Goal: Task Accomplishment & Management: Manage account settings

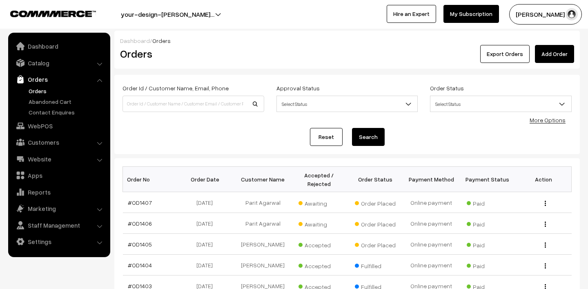
click at [318, 223] on span "Awaiting" at bounding box center [319, 223] width 41 height 11
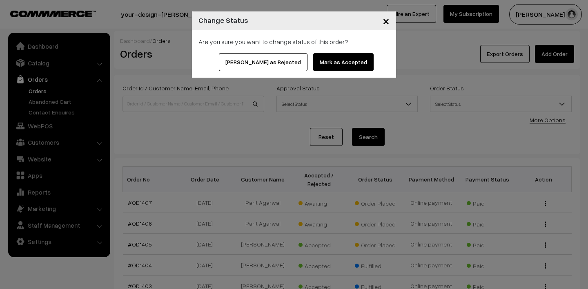
click at [321, 62] on button "Mark as Accepted" at bounding box center [343, 62] width 60 height 18
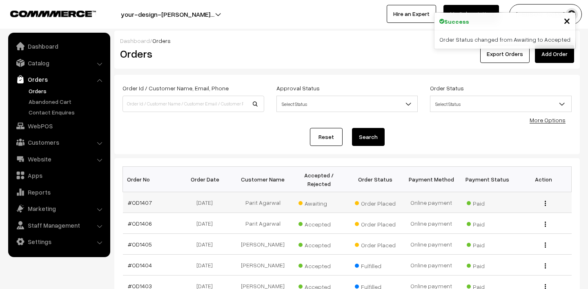
click at [311, 206] on span "Awaiting" at bounding box center [319, 202] width 41 height 11
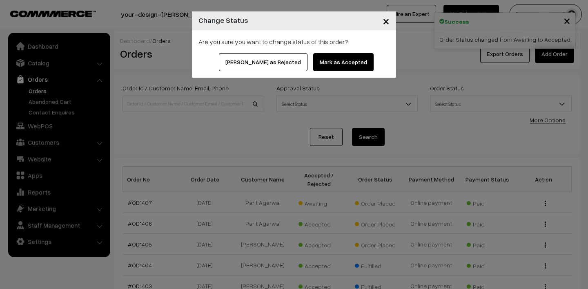
click at [313, 61] on button "Mark as Accepted" at bounding box center [343, 62] width 60 height 18
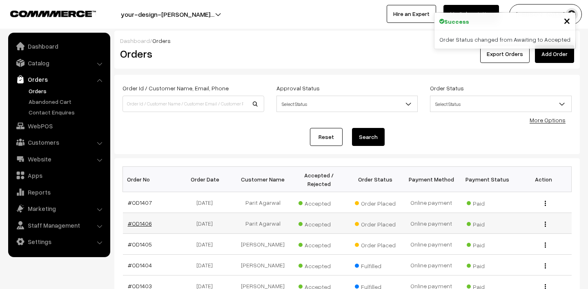
click at [131, 220] on link "#OD1406" at bounding box center [140, 223] width 24 height 7
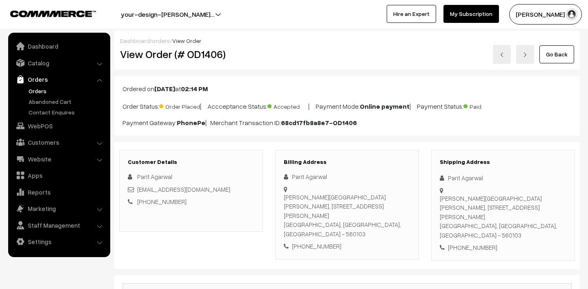
scroll to position [170, 0]
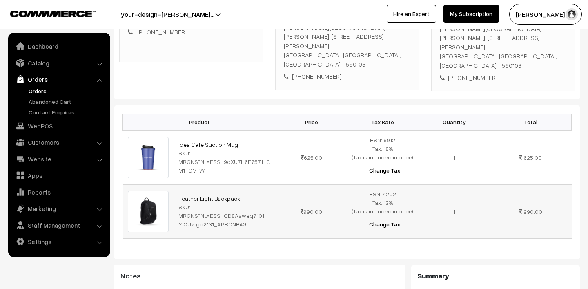
drag, startPoint x: 168, startPoint y: 192, endPoint x: 172, endPoint y: 188, distance: 5.8
drag, startPoint x: 174, startPoint y: 189, endPoint x: 244, endPoint y: 191, distance: 69.1
click at [244, 191] on td "Feather Light Backpack SKU: MRGNSTNLYESS_OD8Asweq7101_YlOUztgb2131_APRONBAG" at bounding box center [225, 211] width 102 height 54
copy link "Feather Light Backpack"
drag, startPoint x: 173, startPoint y: 134, endPoint x: 264, endPoint y: 134, distance: 90.7
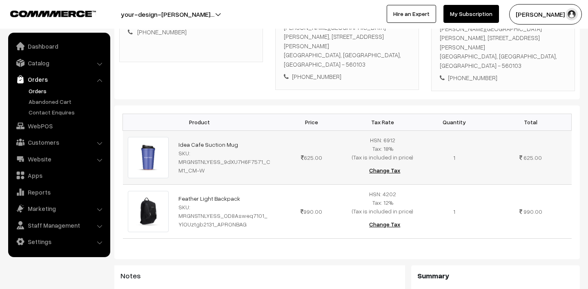
click at [264, 134] on tr "Idea Cafe Suction Mug SKU: MRGNSTNLYESS_9dXU7H6F7571_CM1_CM-W 625.00" at bounding box center [347, 157] width 449 height 54
copy tr "Idea Cafe Suction Mug"
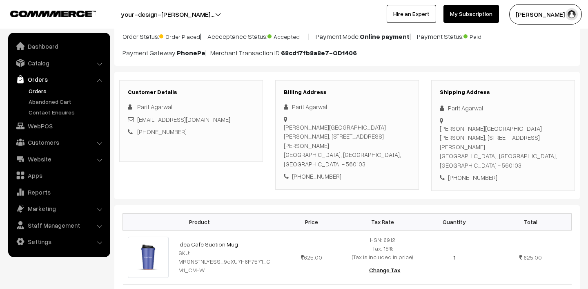
scroll to position [0, 0]
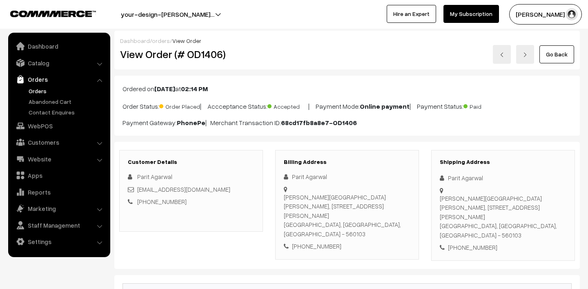
click at [33, 93] on link "Orders" at bounding box center [67, 91] width 81 height 9
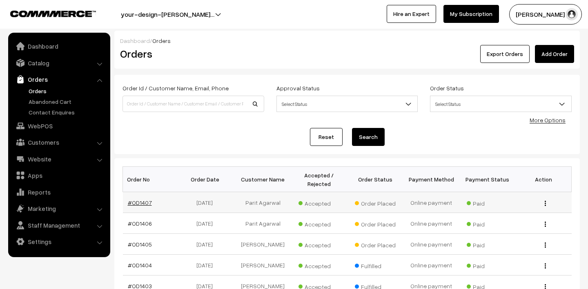
click at [138, 199] on link "#OD1407" at bounding box center [140, 202] width 24 height 7
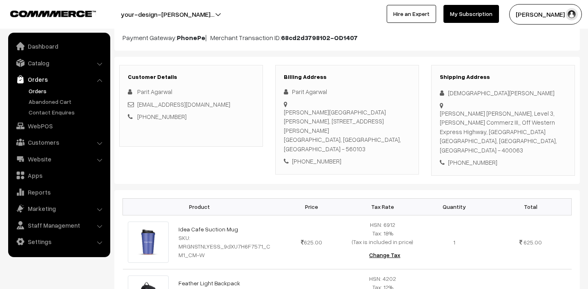
scroll to position [41, 0]
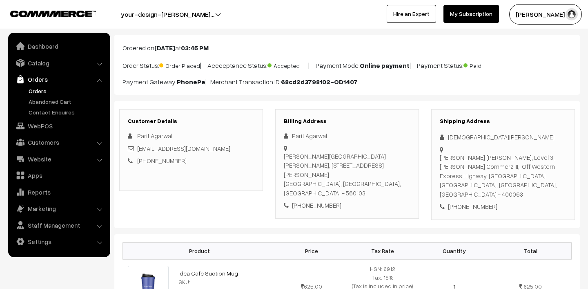
click at [44, 89] on link "Orders" at bounding box center [67, 91] width 81 height 9
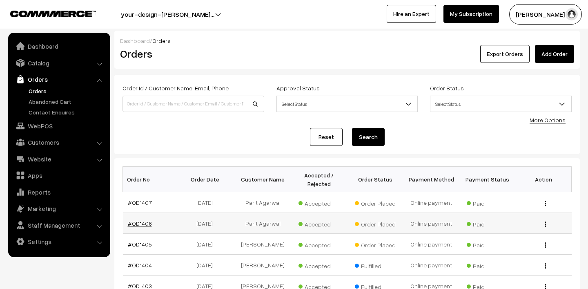
click at [144, 221] on link "#OD1406" at bounding box center [140, 223] width 24 height 7
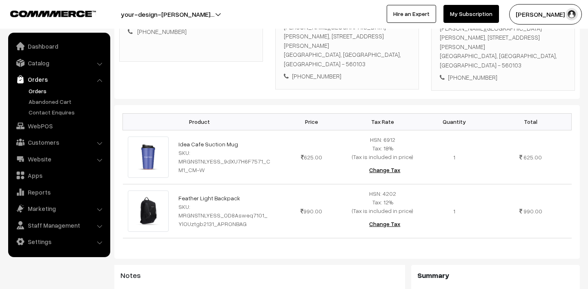
scroll to position [179, 0]
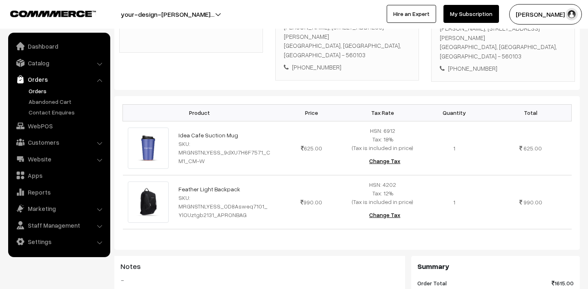
click at [34, 93] on link "Orders" at bounding box center [67, 91] width 81 height 9
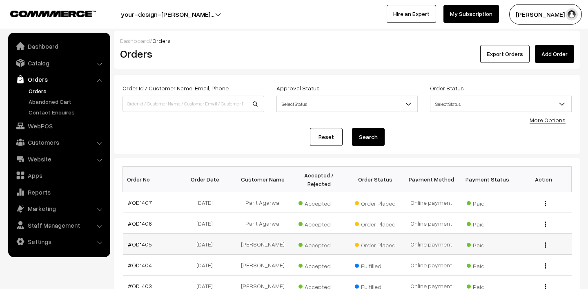
click at [144, 242] on link "#OD1405" at bounding box center [140, 244] width 24 height 7
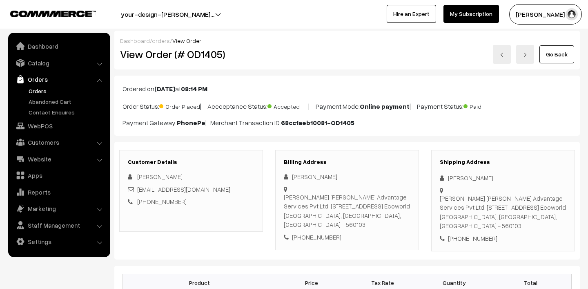
scroll to position [98, 0]
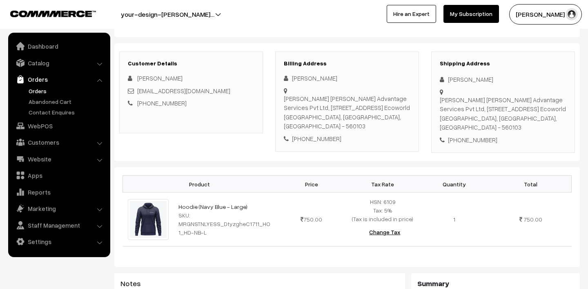
click at [40, 96] on ul "Orders" at bounding box center [59, 102] width 98 height 30
click at [559, 13] on button "Lokesh N.P" at bounding box center [546, 14] width 73 height 20
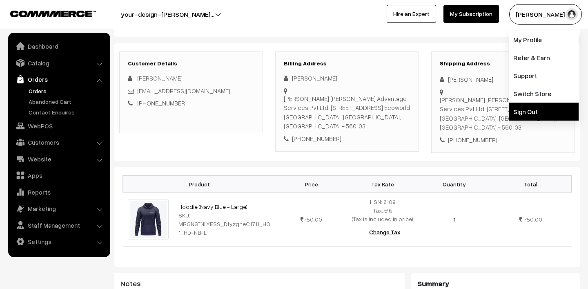
click at [545, 104] on link "Sign Out" at bounding box center [544, 112] width 69 height 18
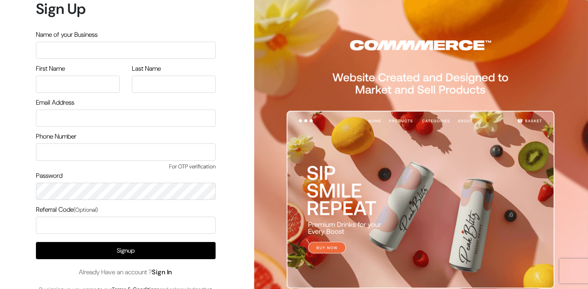
click at [171, 269] on link "Sign In" at bounding box center [162, 272] width 20 height 9
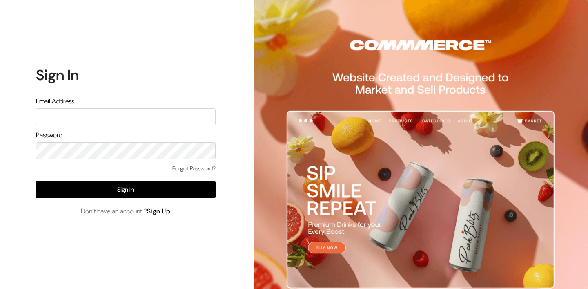
click at [153, 115] on input "text" at bounding box center [126, 116] width 180 height 17
type input "[EMAIL_ADDRESS][DOMAIN_NAME]"
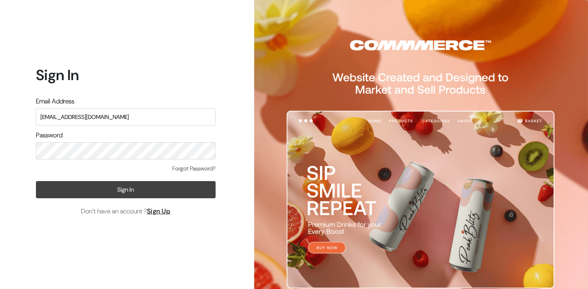
click at [133, 190] on button "Sign In" at bounding box center [126, 189] width 180 height 17
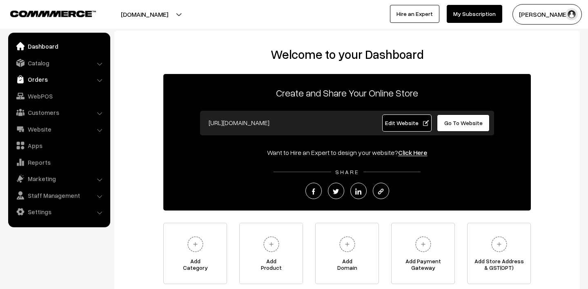
click at [34, 78] on link "Orders" at bounding box center [58, 79] width 97 height 15
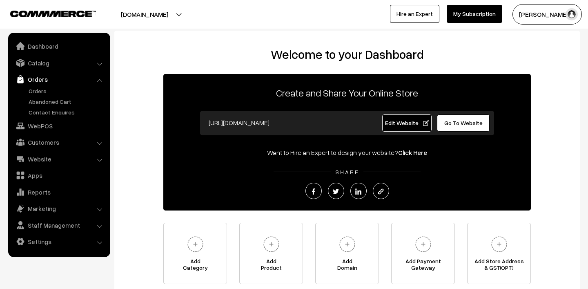
click at [47, 96] on ul "Orders" at bounding box center [59, 102] width 98 height 30
click at [36, 89] on link "Orders" at bounding box center [67, 91] width 81 height 9
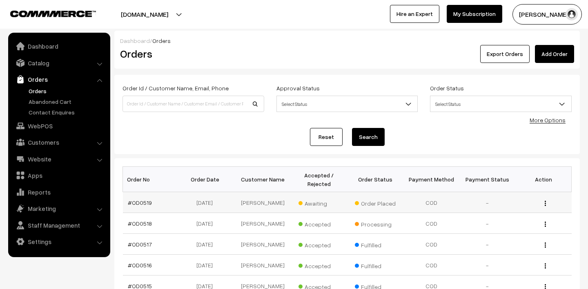
click at [311, 204] on span "Awaiting" at bounding box center [319, 202] width 41 height 11
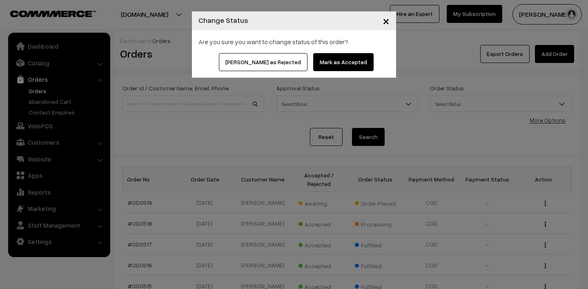
click at [341, 67] on button "Mark as Accepted" at bounding box center [343, 62] width 60 height 18
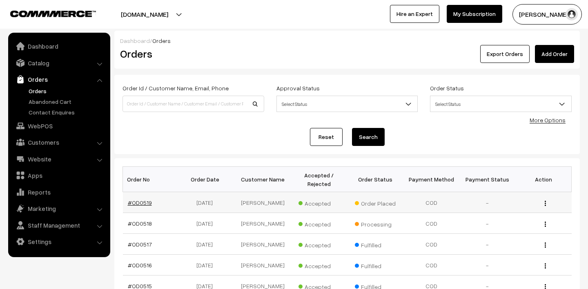
click at [143, 200] on link "#OD0519" at bounding box center [140, 202] width 24 height 7
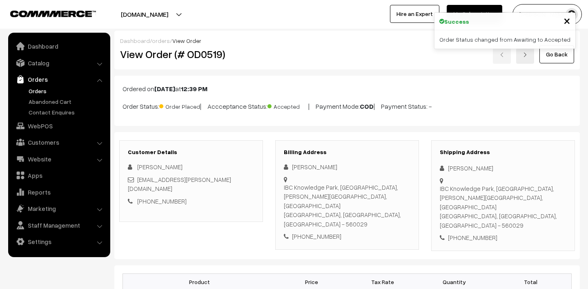
scroll to position [116, 0]
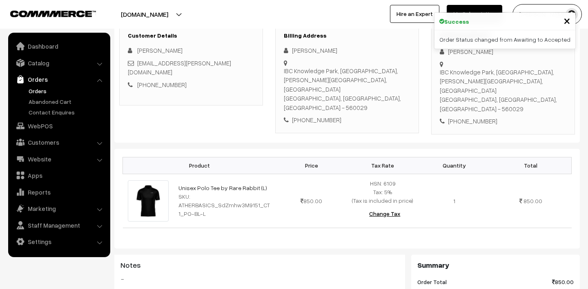
click at [43, 89] on link "Orders" at bounding box center [67, 91] width 81 height 9
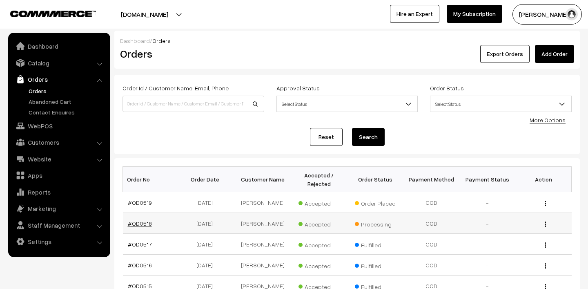
click at [145, 223] on link "#OD0518" at bounding box center [140, 223] width 24 height 7
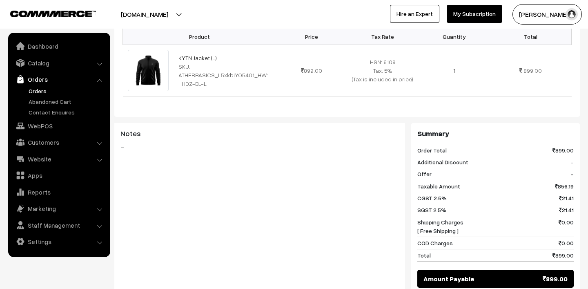
scroll to position [290, 0]
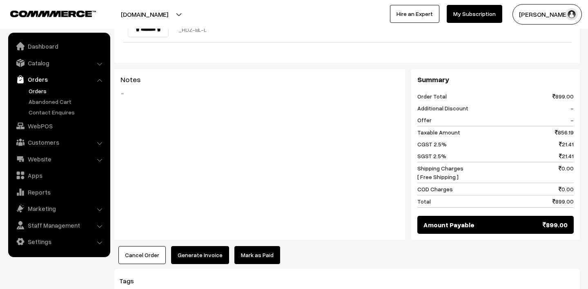
click at [49, 95] on ul "Orders" at bounding box center [59, 102] width 98 height 30
click at [40, 91] on link "Orders" at bounding box center [67, 91] width 81 height 9
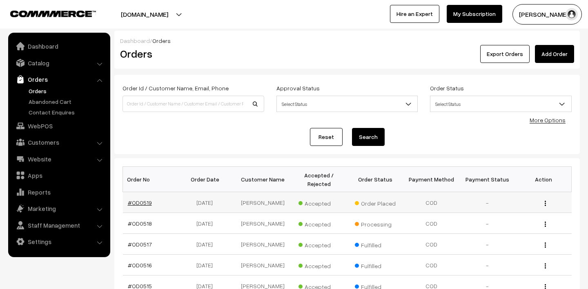
click at [135, 203] on link "#OD0519" at bounding box center [140, 202] width 24 height 7
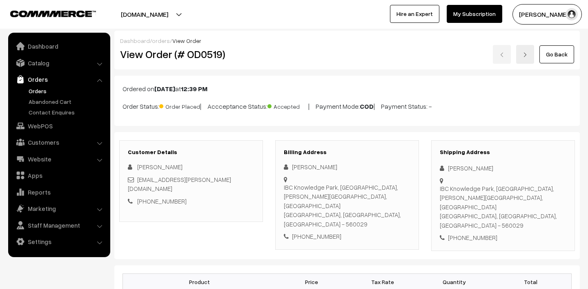
click at [39, 92] on link "Orders" at bounding box center [67, 91] width 81 height 9
